Goal: Find specific page/section: Find specific page/section

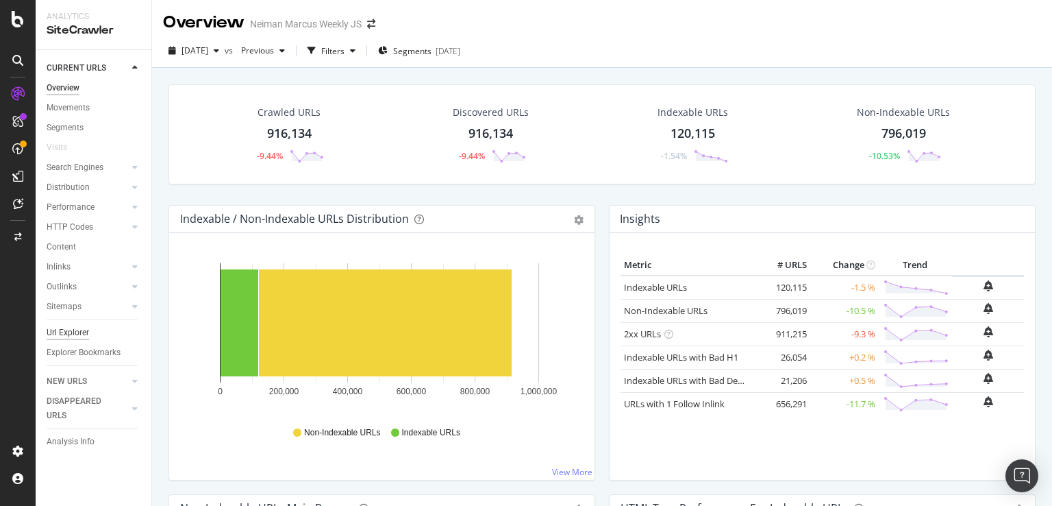
click at [63, 332] on div "Url Explorer" at bounding box center [68, 332] width 42 height 14
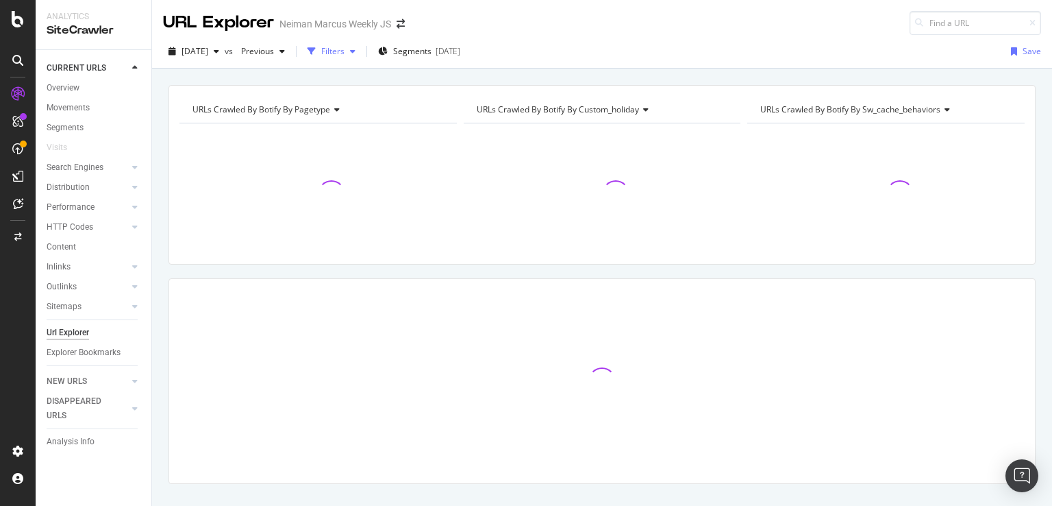
click at [361, 50] on div "button" at bounding box center [353, 51] width 16 height 8
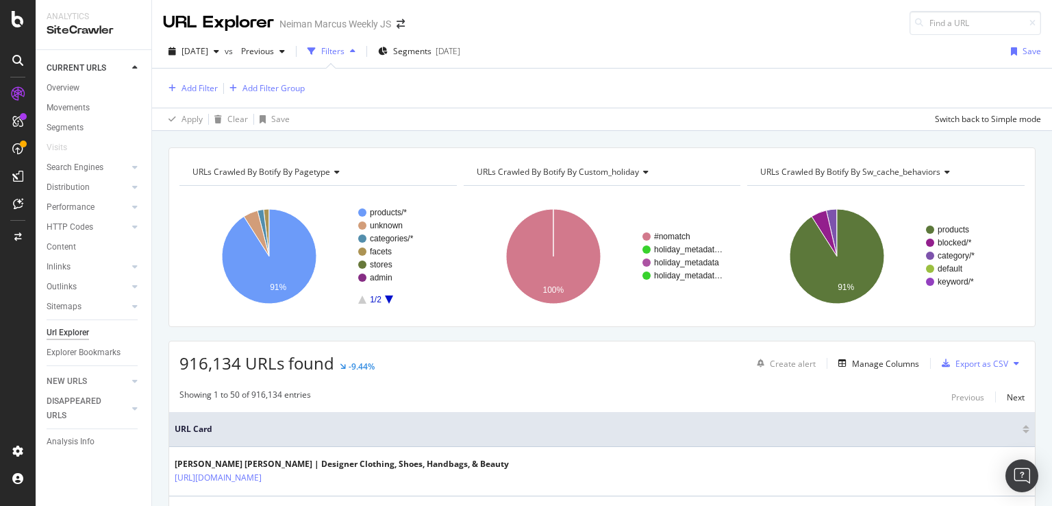
click at [356, 52] on icon "button" at bounding box center [352, 51] width 5 height 8
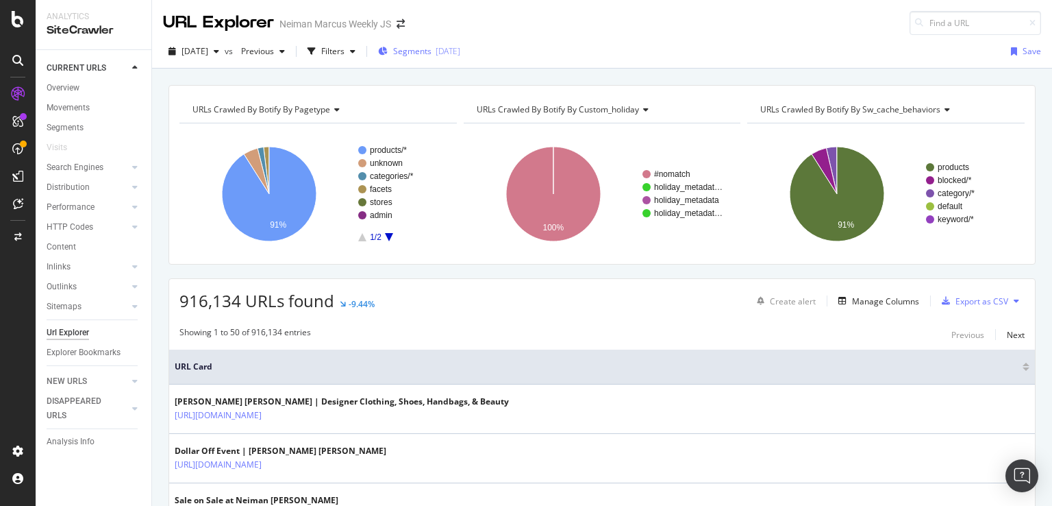
click at [432, 45] on span "Segments" at bounding box center [412, 51] width 38 height 12
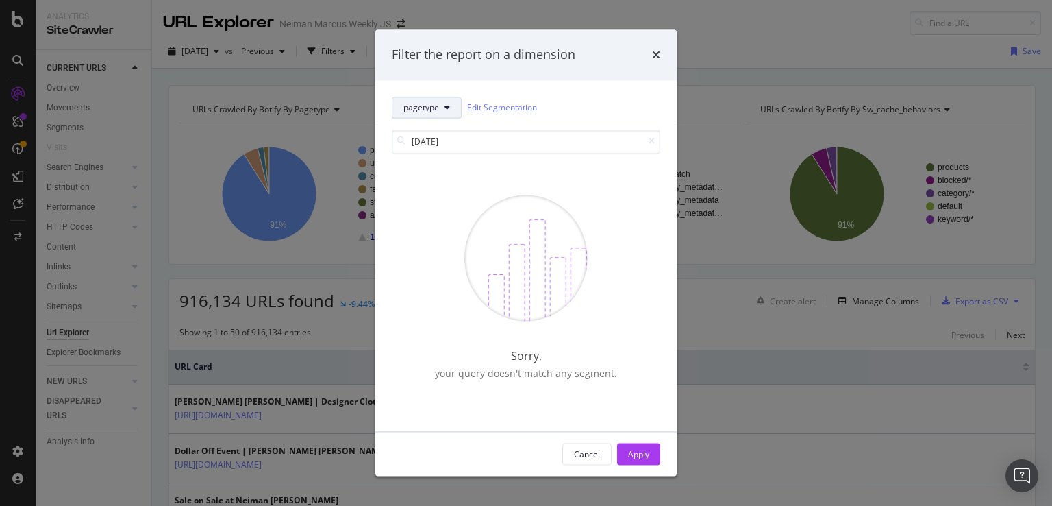
type input "[DATE]"
click at [440, 110] on button "pagetype" at bounding box center [427, 108] width 70 height 22
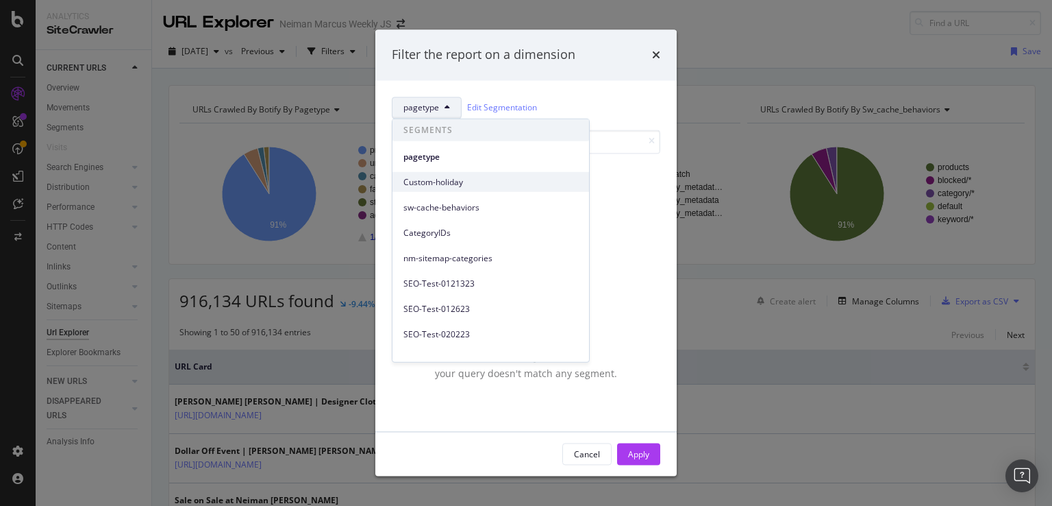
click at [443, 180] on span "Custom-holiday" at bounding box center [491, 181] width 175 height 12
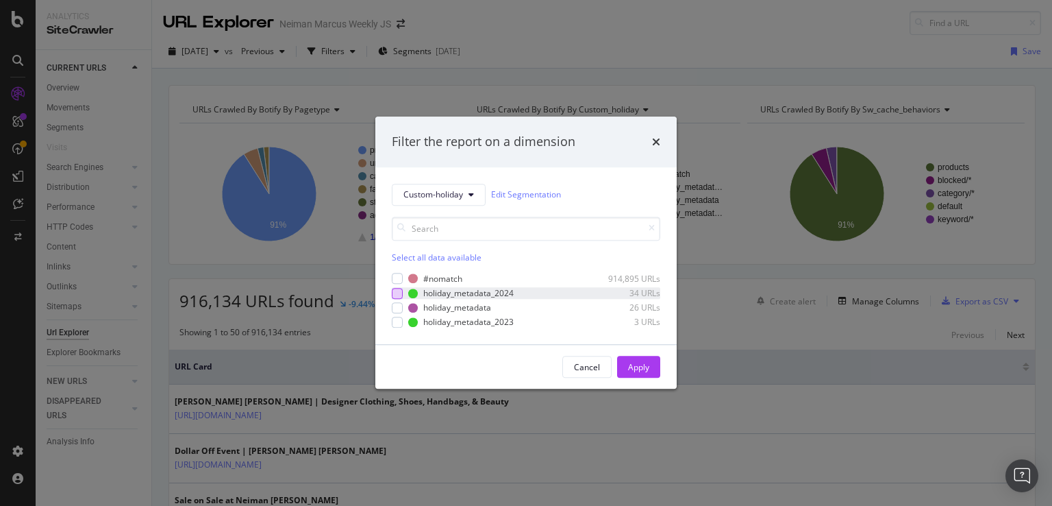
click at [400, 295] on div "modal" at bounding box center [397, 293] width 11 height 11
click at [460, 293] on div "holiday_metadata_2024" at bounding box center [468, 293] width 90 height 12
click at [634, 369] on div "Apply" at bounding box center [638, 367] width 21 height 12
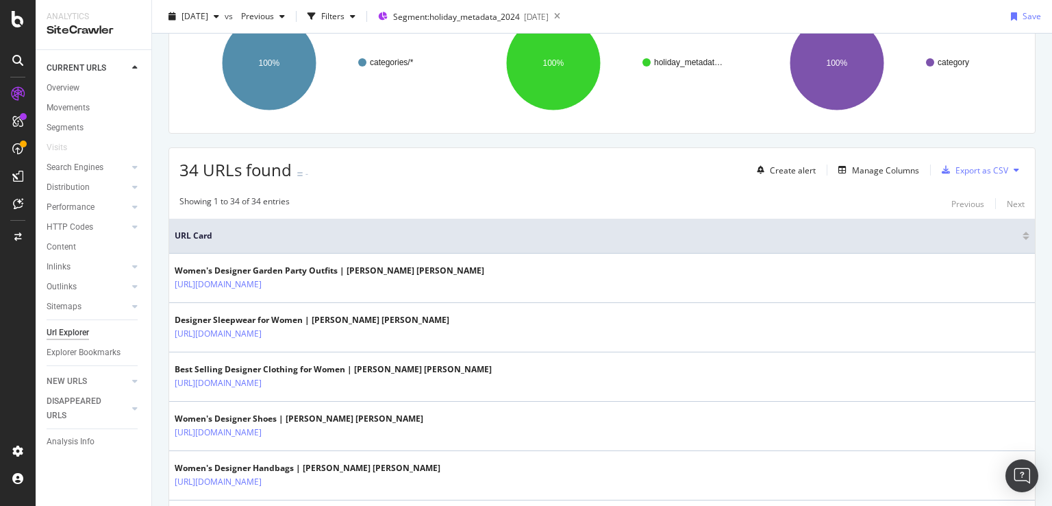
scroll to position [132, 0]
